Goal: Use online tool/utility: Utilize a website feature to perform a specific function

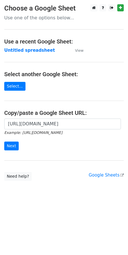
scroll to position [0, 127]
type input "https://docs.google.com/spreadsheets/d/1hvnLQZNEvgxD5RZBBROWNGPaixGZGY01DnFvzQz…"
click at [9, 147] on input "Next" at bounding box center [11, 145] width 14 height 9
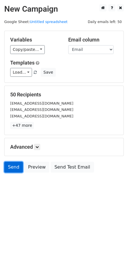
click at [9, 169] on link "Send" at bounding box center [13, 167] width 19 height 11
